Goal: Transaction & Acquisition: Purchase product/service

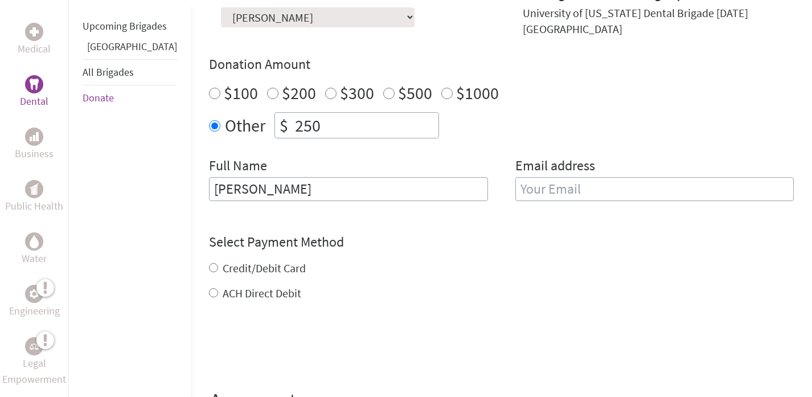
type input "[PERSON_NAME]"
type input "[EMAIL_ADDRESS][DOMAIN_NAME]"
click at [257, 272] on div "Credit/Debit Card ACH Direct Debit" at bounding box center [501, 280] width 585 height 41
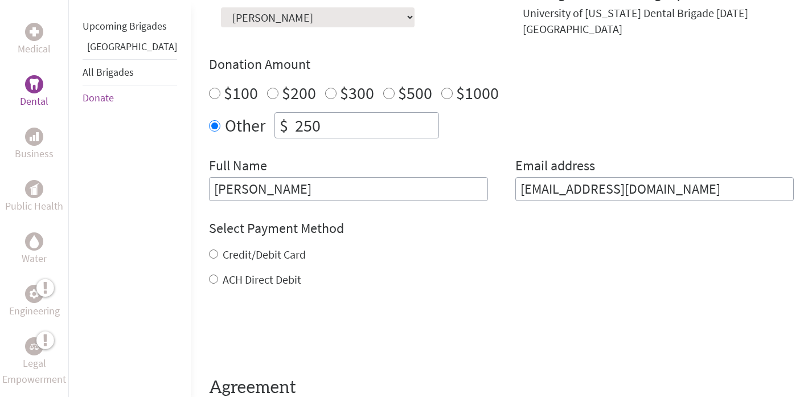
click at [223, 259] on label "Credit/Debit Card" at bounding box center [264, 254] width 83 height 14
click at [209, 259] on input "Credit/Debit Card" at bounding box center [213, 254] width 9 height 9
radio input "true"
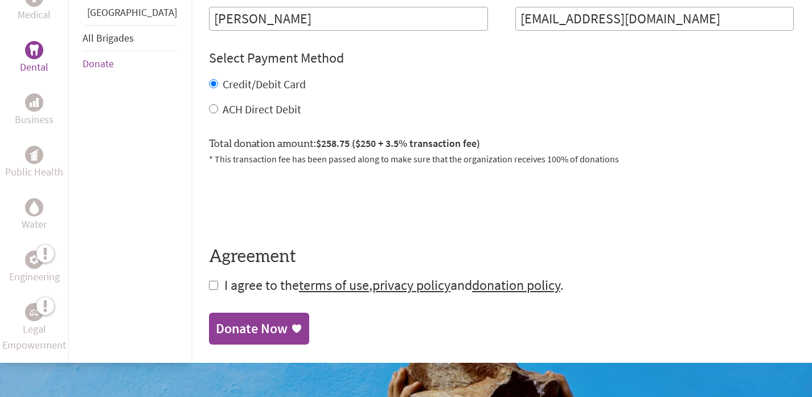
scroll to position [565, 0]
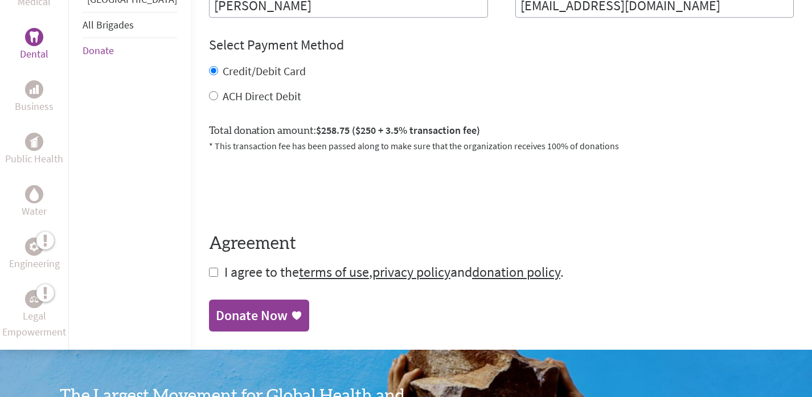
click at [224, 273] on span "I agree to the terms of use , privacy policy and donation policy ." at bounding box center [394, 272] width 340 height 18
click at [209, 276] on form "Make a donation on behalf of a volunteer: Select a volunteer... [PERSON_NAME] […" at bounding box center [501, 42] width 585 height 478
click at [209, 273] on input "checkbox" at bounding box center [213, 272] width 9 height 9
checkbox input "true"
click at [216, 325] on div "Donate Now" at bounding box center [252, 317] width 72 height 18
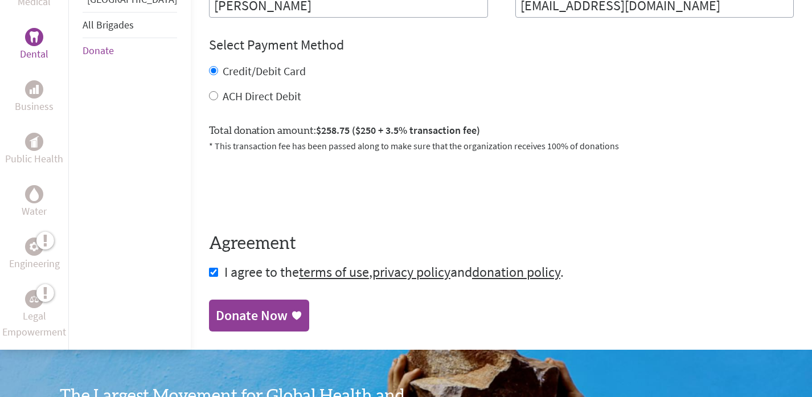
scroll to position [471, 0]
